Goal: Task Accomplishment & Management: Use online tool/utility

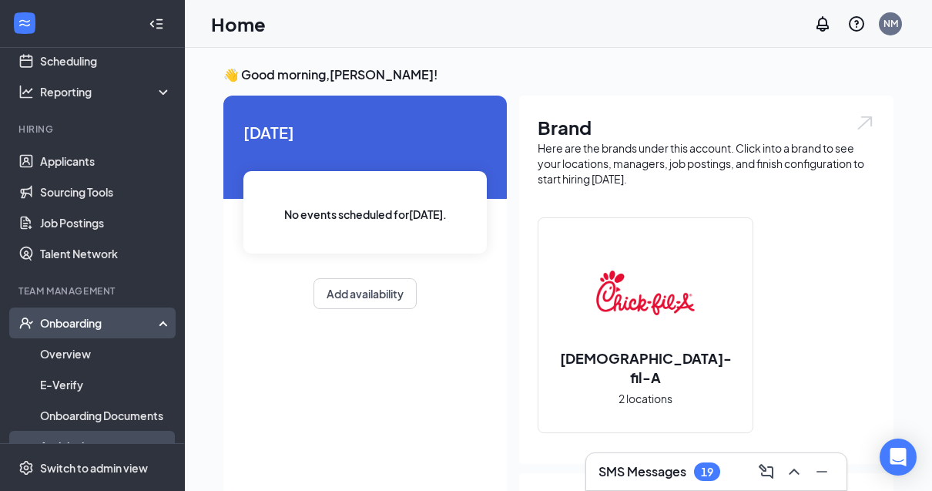
scroll to position [78, 0]
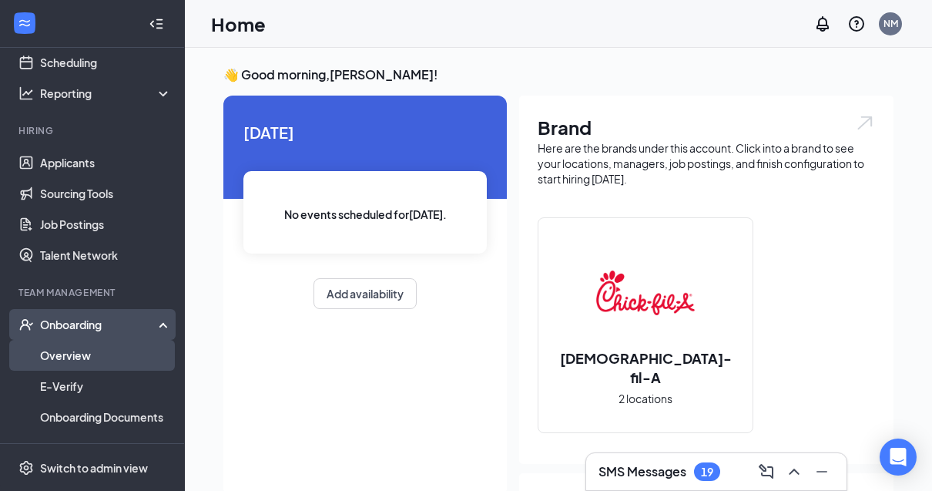
click at [108, 351] on link "Overview" at bounding box center [106, 355] width 132 height 31
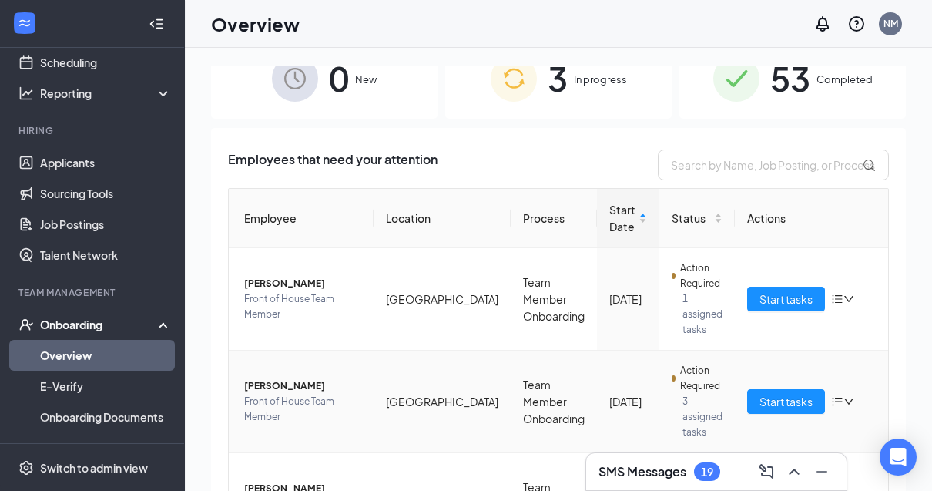
scroll to position [28, 0]
click at [844, 405] on icon "down" at bounding box center [849, 402] width 11 height 11
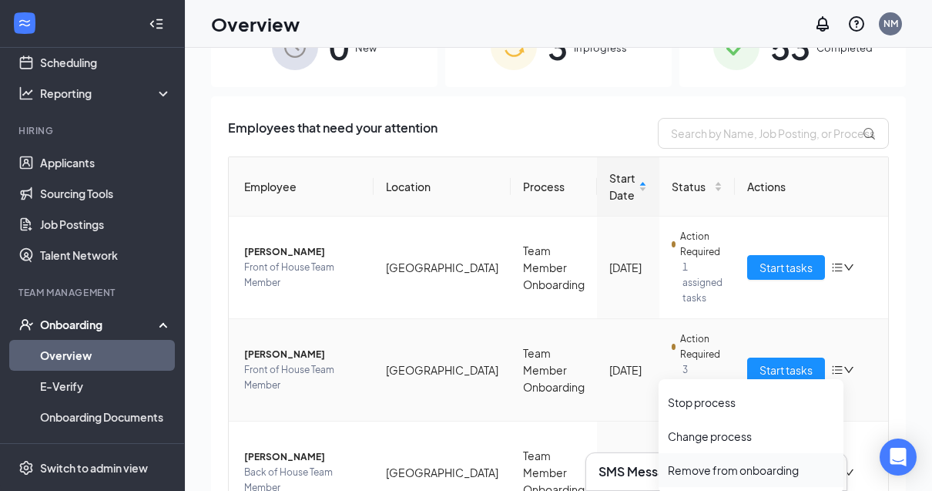
scroll to position [33, 0]
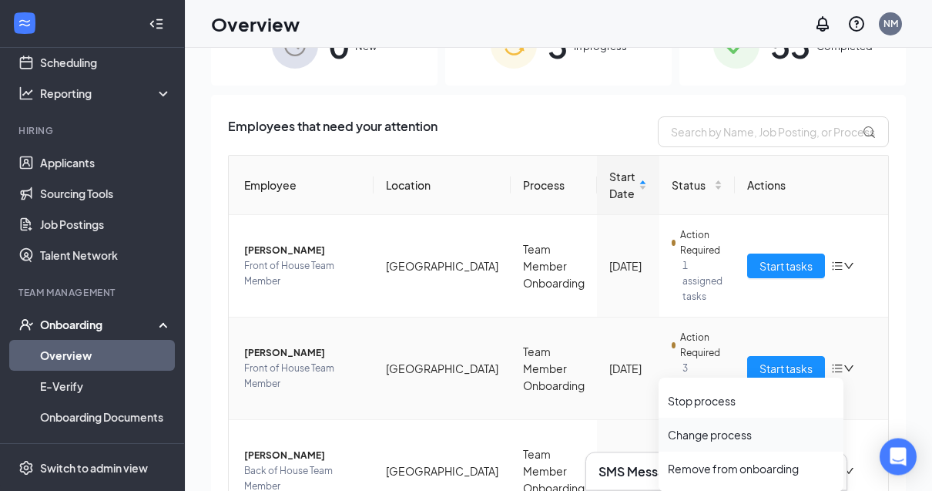
click at [731, 445] on li "Change process" at bounding box center [751, 435] width 185 height 34
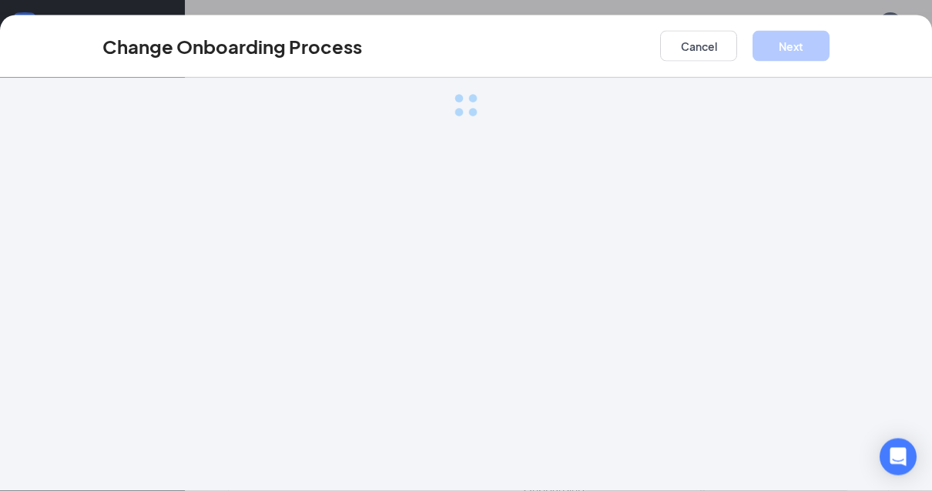
scroll to position [34, 0]
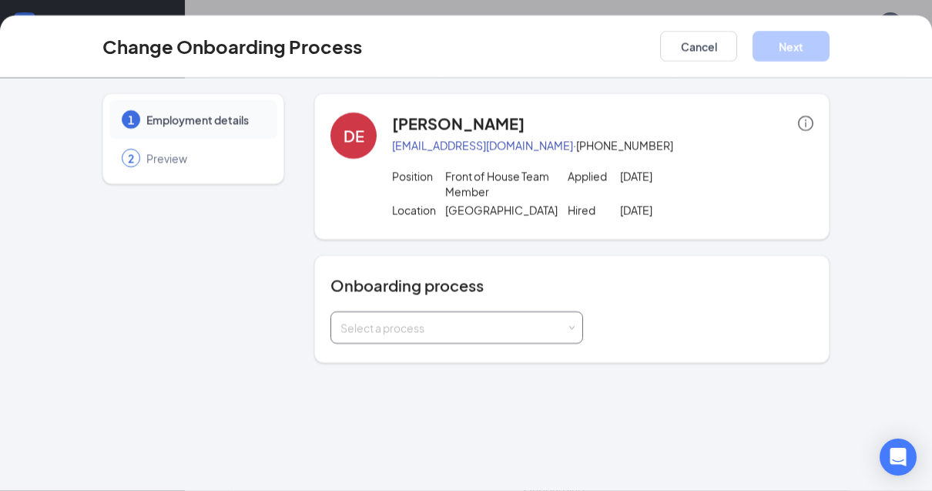
click at [522, 328] on div "Select a process" at bounding box center [454, 327] width 226 height 15
click at [512, 370] on li "Team Member Onboarding (current process)" at bounding box center [457, 362] width 253 height 28
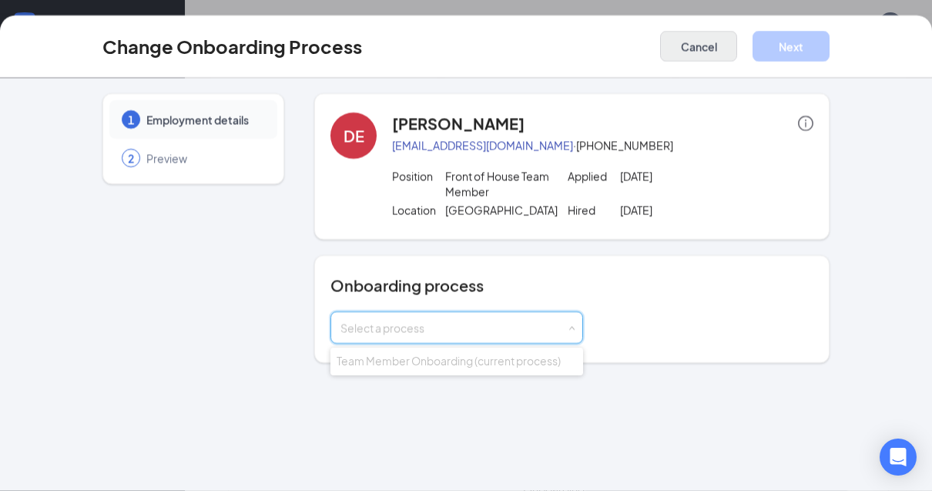
click at [708, 55] on button "Cancel" at bounding box center [698, 46] width 77 height 31
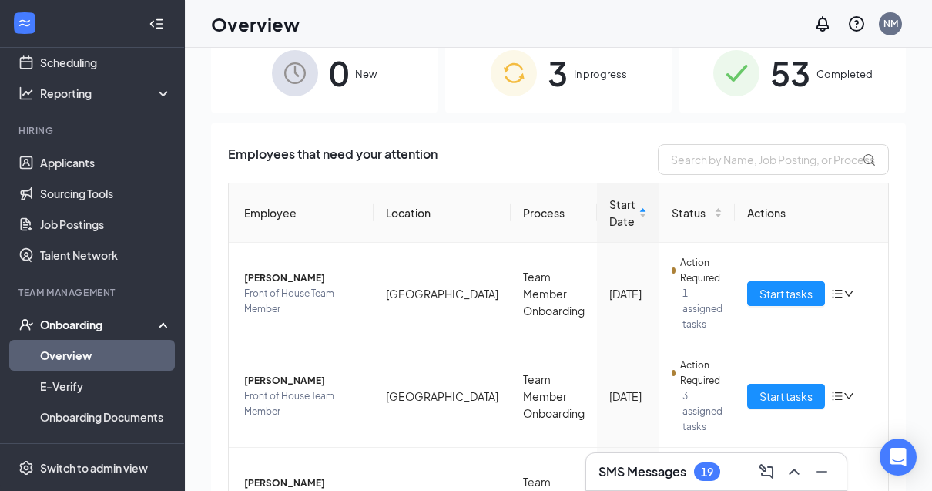
scroll to position [0, 0]
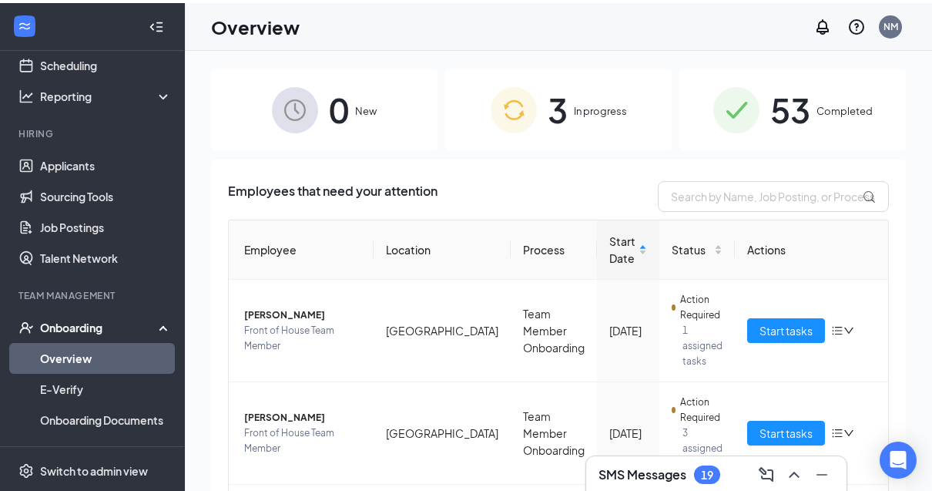
click at [527, 112] on img at bounding box center [514, 107] width 46 height 46
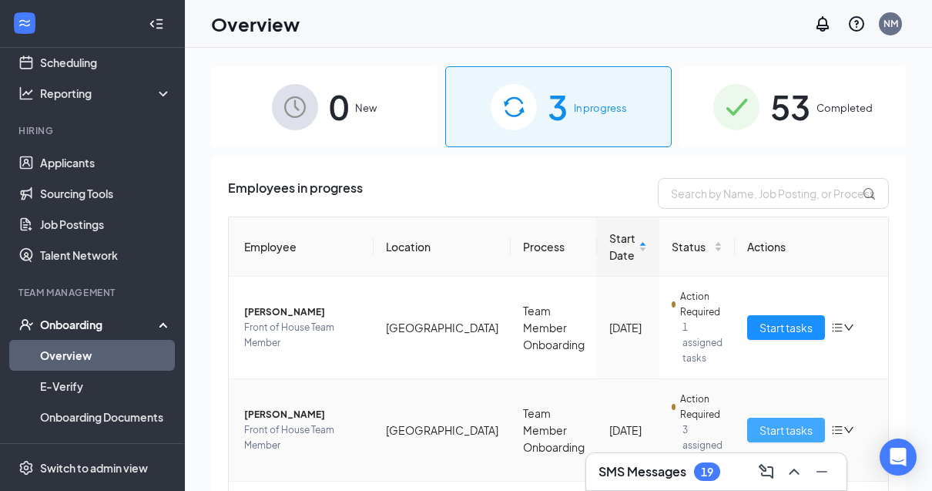
click at [794, 441] on button "Start tasks" at bounding box center [786, 430] width 78 height 25
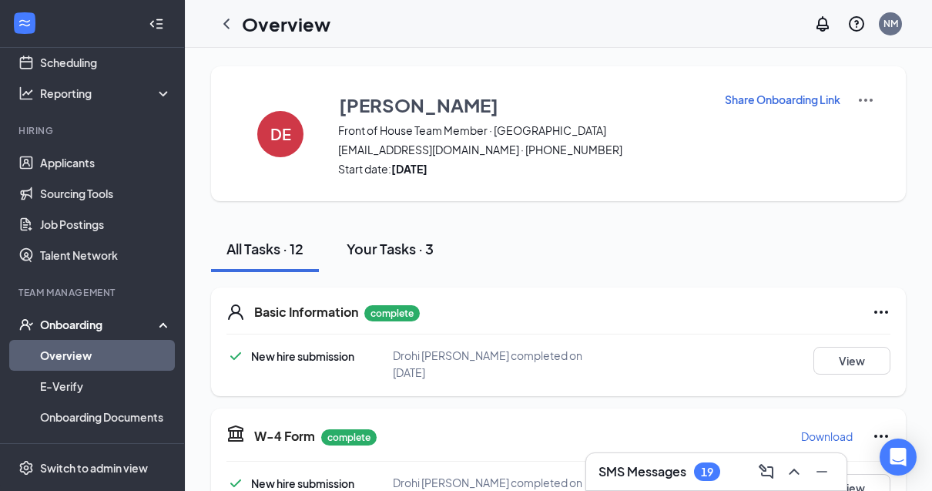
click at [433, 235] on button "Your Tasks · 3" at bounding box center [390, 249] width 118 height 46
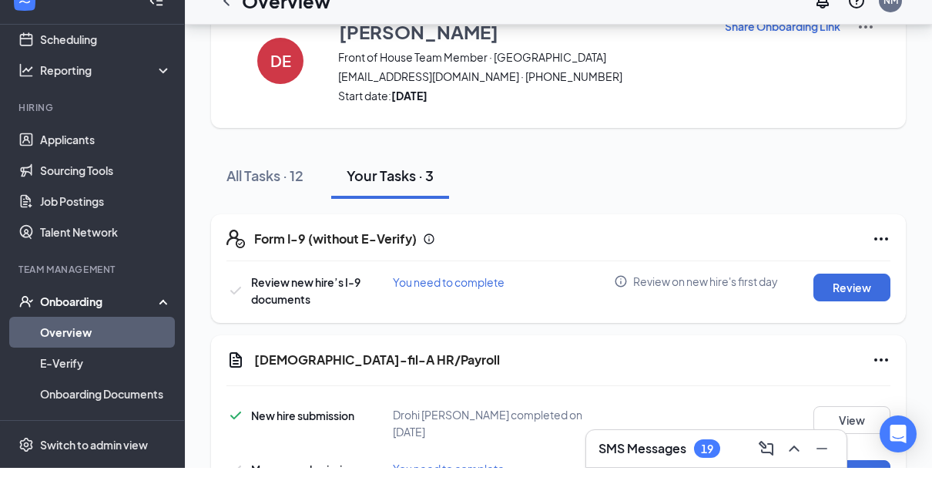
scroll to position [40, 0]
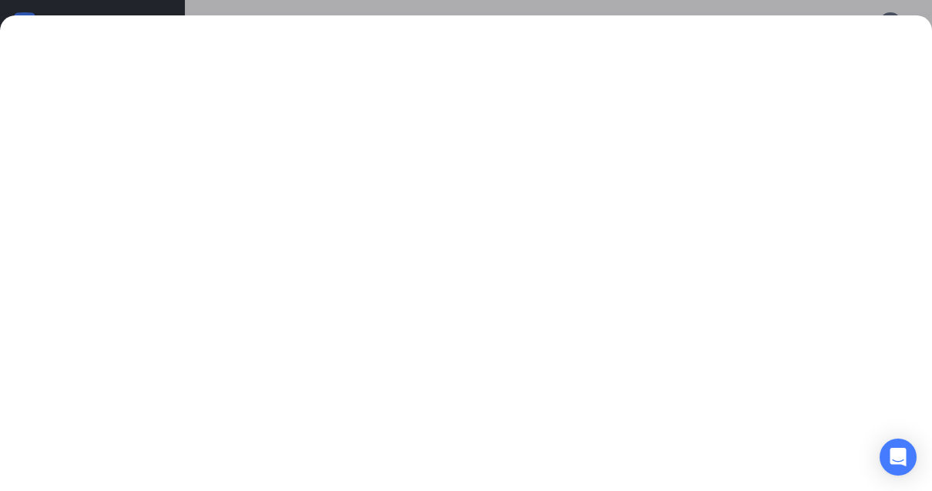
scroll to position [0, 0]
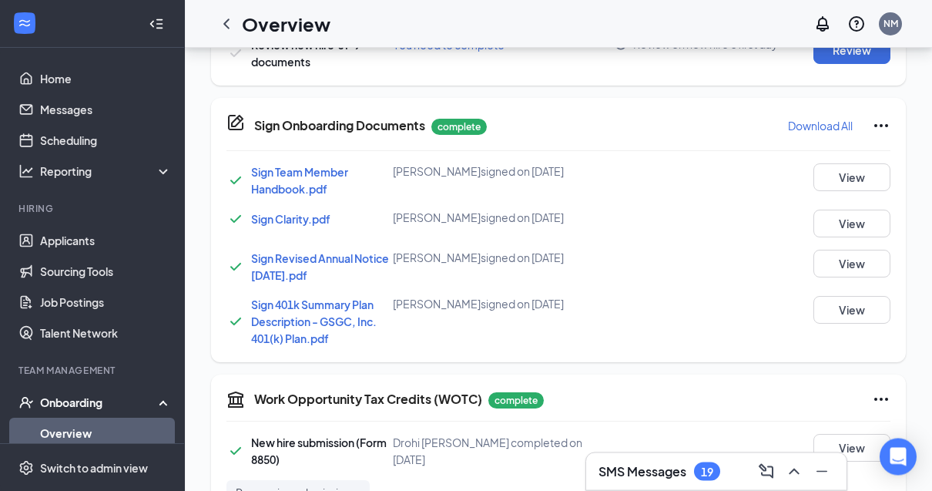
scroll to position [751, 0]
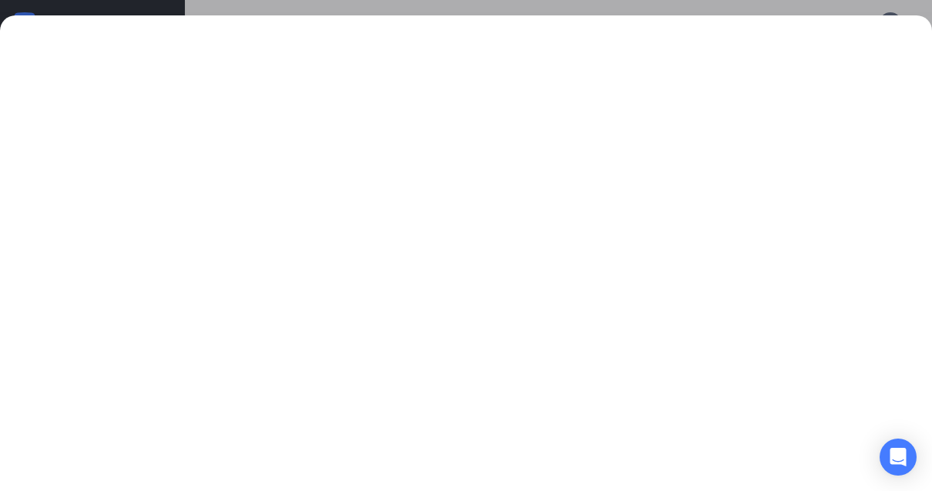
scroll to position [800, 0]
